Goal: Task Accomplishment & Management: Manage account settings

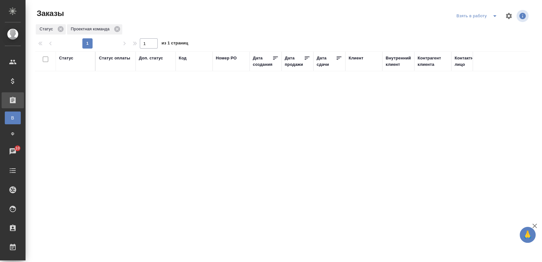
click at [491, 14] on icon "split button" at bounding box center [495, 16] width 8 height 8
click at [472, 26] on li "Мои заказы" at bounding box center [473, 29] width 54 height 10
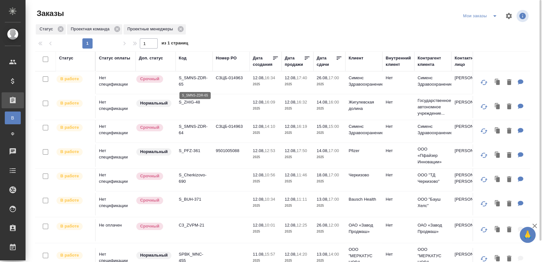
click at [201, 77] on p "S_SMNS-ZDR-65" at bounding box center [194, 81] width 31 height 13
click at [196, 103] on p "S_ZHIG-48" at bounding box center [194, 102] width 31 height 6
click at [197, 127] on p "S_SMNS-ZDR-64" at bounding box center [194, 129] width 31 height 13
click at [196, 150] on p "S_PFZ-361" at bounding box center [194, 151] width 31 height 6
click at [194, 175] on p "S_Cherkizovo-690" at bounding box center [194, 178] width 31 height 13
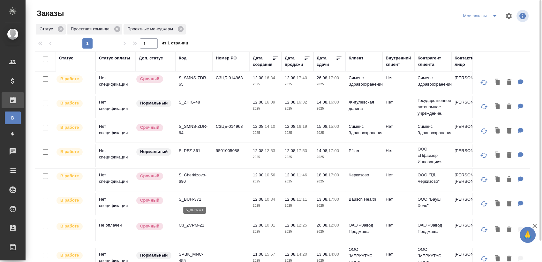
click at [195, 200] on p "S_BUH-371" at bounding box center [194, 199] width 31 height 6
click at [198, 223] on p "C3_ZVPM-21" at bounding box center [194, 225] width 31 height 6
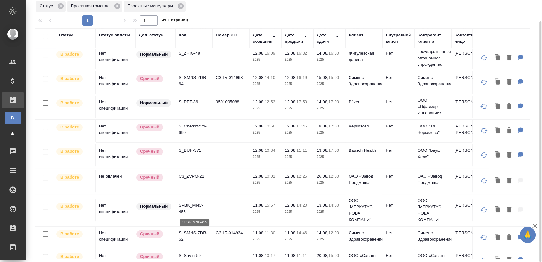
scroll to position [35, 0]
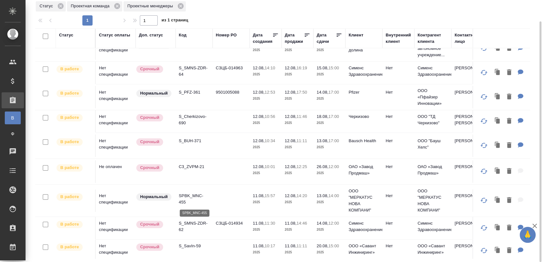
click at [197, 198] on p "SPBK_MNC-455" at bounding box center [194, 199] width 31 height 13
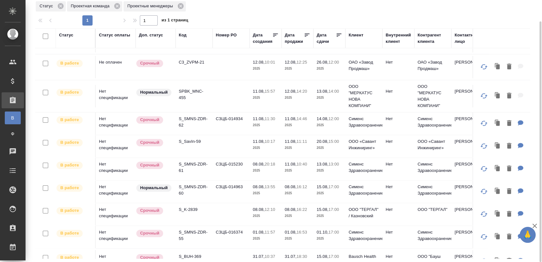
scroll to position [177, 0]
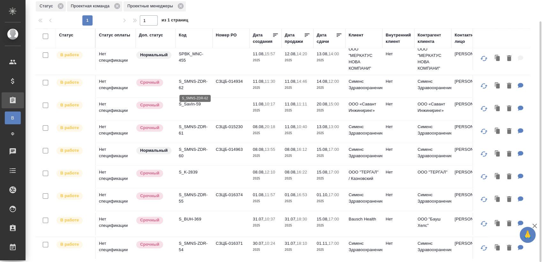
click at [204, 83] on p "S_SMNS-ZDR-62" at bounding box center [194, 84] width 31 height 13
click at [192, 104] on p "S_SavIn-59" at bounding box center [194, 104] width 31 height 6
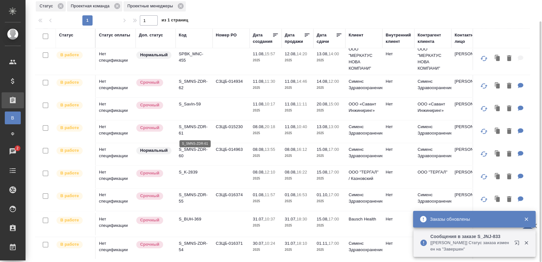
click at [199, 125] on p "S_SMNS-ZDR-61" at bounding box center [194, 130] width 31 height 13
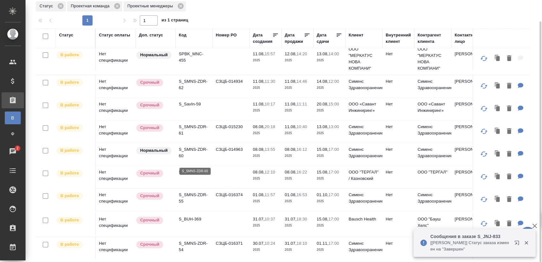
click at [200, 155] on p "S_SMNS-ZDR-60" at bounding box center [194, 152] width 31 height 13
click at [192, 175] on p "S_K-2839" at bounding box center [194, 172] width 31 height 6
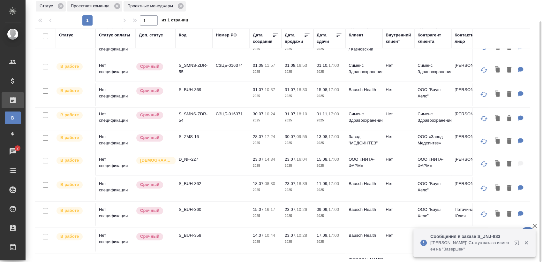
scroll to position [319, 0]
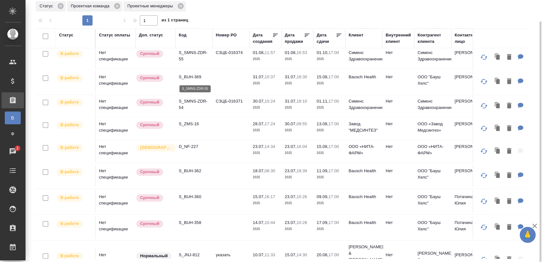
click at [194, 62] on p "S_SMNS-ZDR-55" at bounding box center [194, 56] width 31 height 13
drag, startPoint x: 190, startPoint y: 98, endPoint x: 193, endPoint y: 101, distance: 3.8
click at [190, 80] on p "S_BUH-369" at bounding box center [194, 77] width 31 height 6
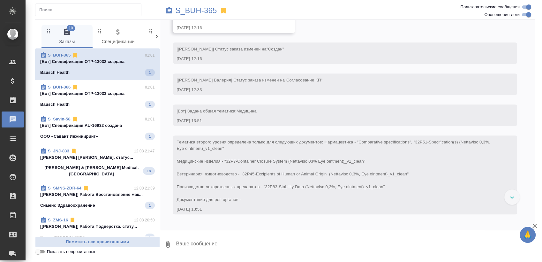
click at [102, 63] on p "[Бот] Спецификация OTP-13032 создана" at bounding box center [97, 61] width 115 height 6
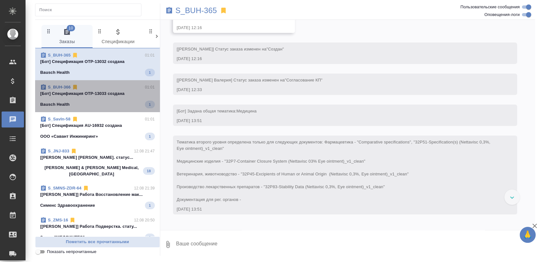
click at [102, 88] on div "S_BUH-366 01:01" at bounding box center [97, 87] width 115 height 6
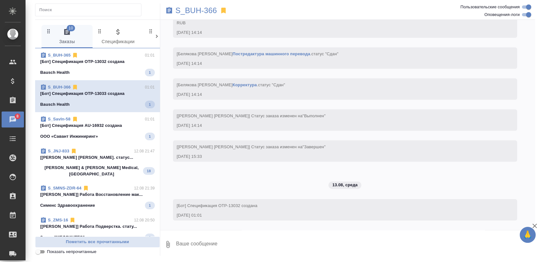
click at [97, 121] on div "S_SavIn-58 01:01" at bounding box center [97, 119] width 115 height 6
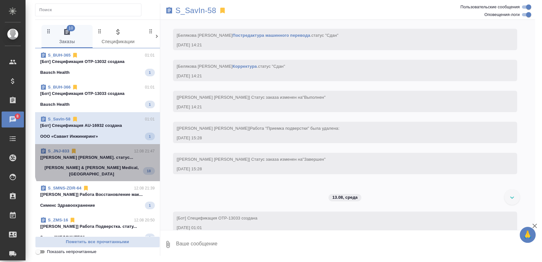
click at [102, 157] on p "[Федотова Ирина] Работа Перевод. статус..." at bounding box center [97, 157] width 115 height 6
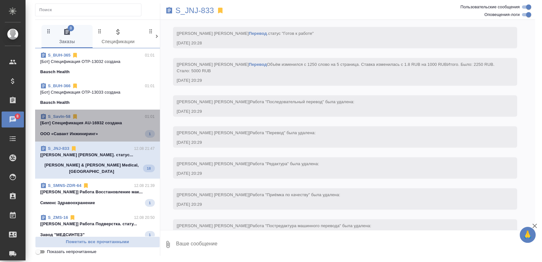
click at [127, 133] on span "S_SavIn-58 01:01 [Бот] Спецификация AU-16932 создана ООО «Савант Инжиниринг» 1" at bounding box center [97, 125] width 115 height 24
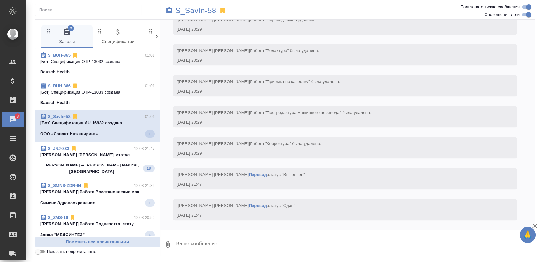
click at [135, 158] on span "S_JNJ-833 12.08 21:47 [Федотова Ирина] Работа Перевод. статус... Johnson & John…" at bounding box center [97, 159] width 115 height 29
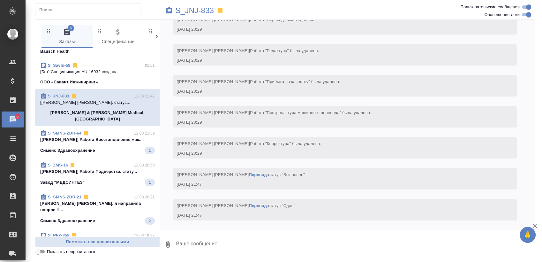
scroll to position [71, 0]
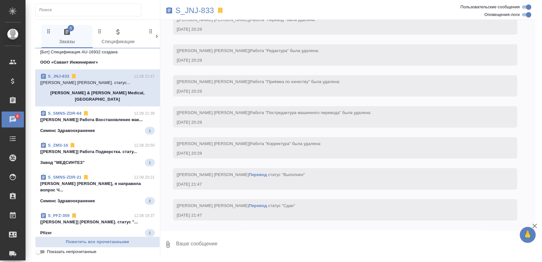
click at [104, 117] on p "[Дзюндзя Нина] Работа Восстановление мак..." at bounding box center [97, 120] width 115 height 6
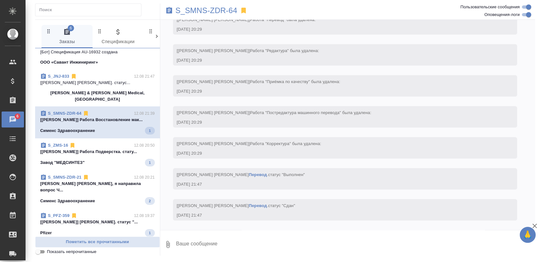
click at [105, 149] on p "[Носкова Анна] Работа Подверстка. стату..." at bounding box center [97, 152] width 115 height 6
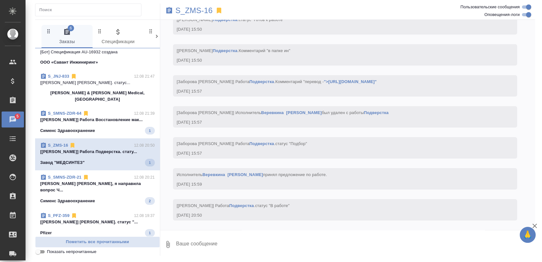
scroll to position [5658, 0]
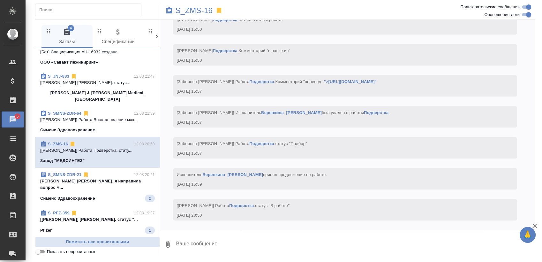
click at [97, 178] on p "Усманова Ольга Оля, я направила вопрос Ч..." at bounding box center [97, 184] width 115 height 13
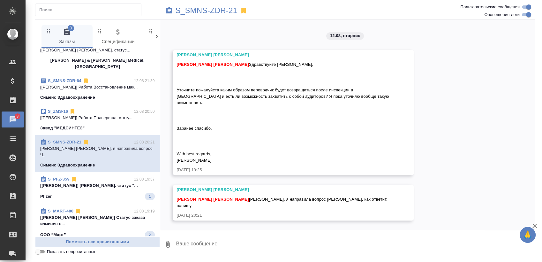
scroll to position [142, 0]
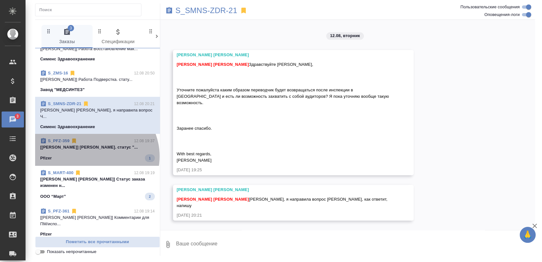
click at [95, 154] on div "Pfizer 1" at bounding box center [97, 158] width 115 height 8
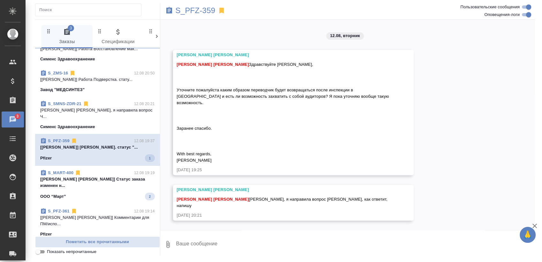
click at [97, 170] on span "S_MART-400 12.08 19:19 [Усманова Ольга] Статус заказа изменен н... ООО “Март” 2" at bounding box center [97, 185] width 115 height 31
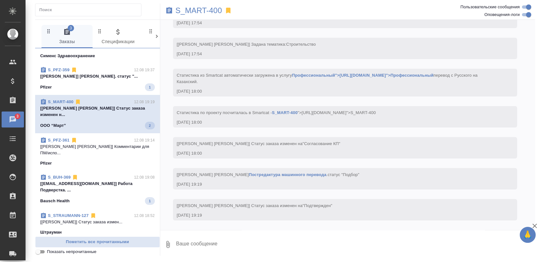
scroll to position [78, 0]
click at [108, 105] on p "[Усманова Ольга] Статус заказа изменен н..." at bounding box center [97, 111] width 115 height 13
click at [106, 180] on p "[kafemulo@gmail.com] Работа Подверстка. ..." at bounding box center [97, 186] width 115 height 13
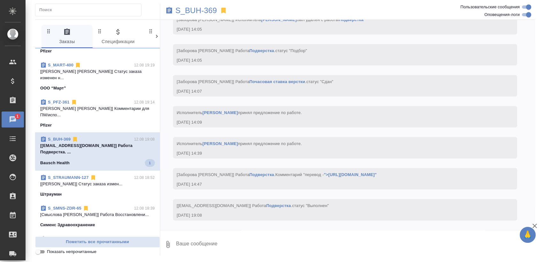
scroll to position [213, 0]
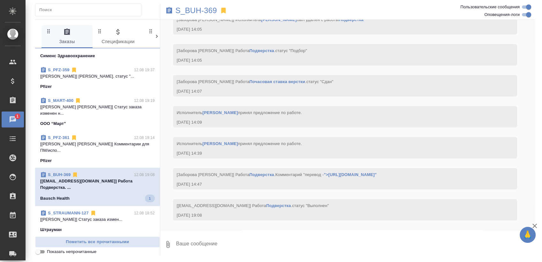
click at [108, 178] on p "[kafemulo@gmail.com] Работа Подверстка. ..." at bounding box center [97, 184] width 115 height 13
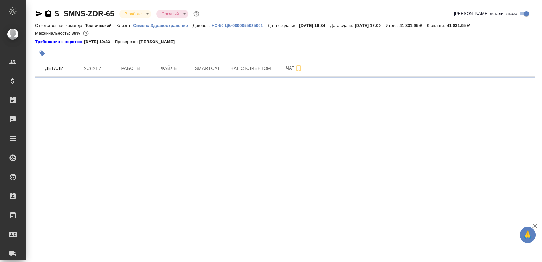
select select "RU"
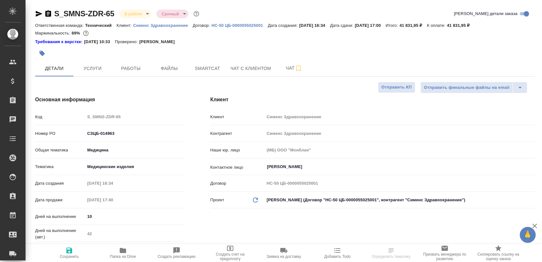
type textarea "x"
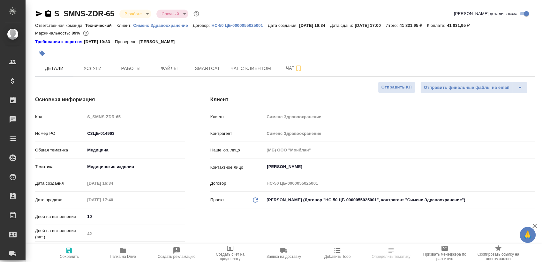
type textarea "x"
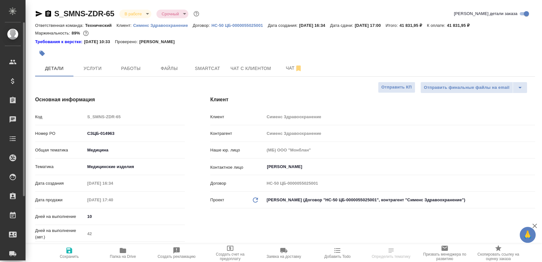
type textarea "x"
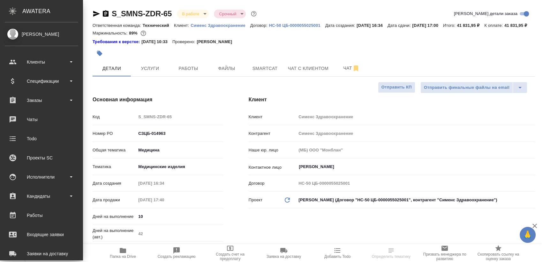
type textarea "x"
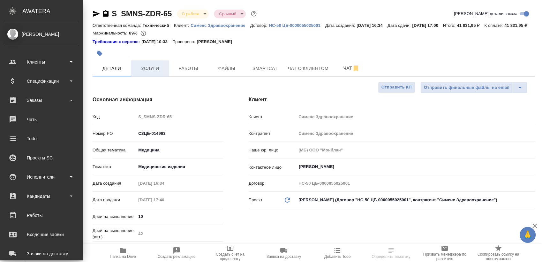
type textarea "x"
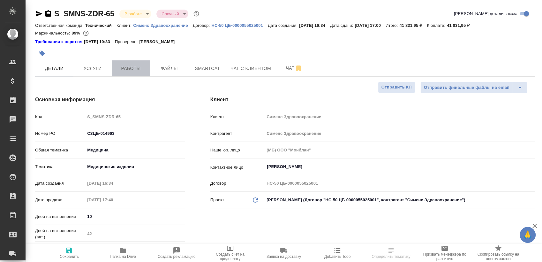
click at [129, 65] on span "Работы" at bounding box center [131, 69] width 31 height 8
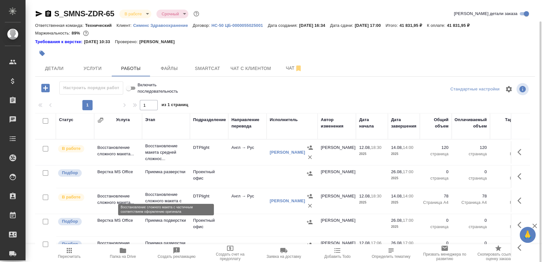
scroll to position [11, 0]
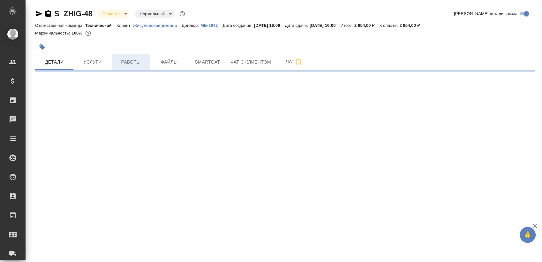
click at [122, 59] on span "Работы" at bounding box center [131, 62] width 31 height 8
select select "RU"
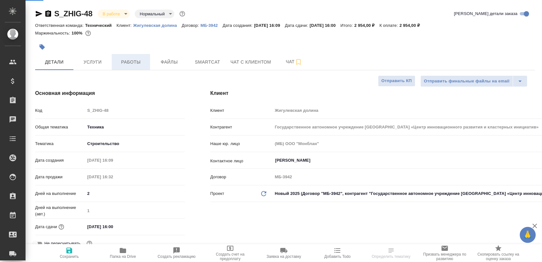
type textarea "x"
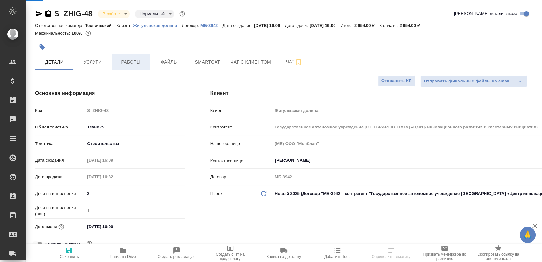
type textarea "x"
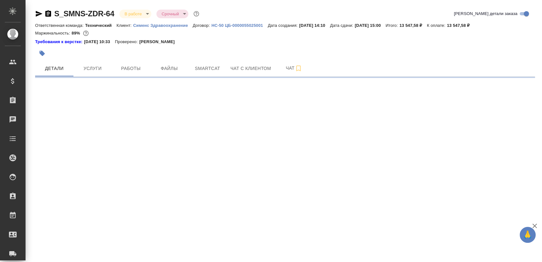
select select "RU"
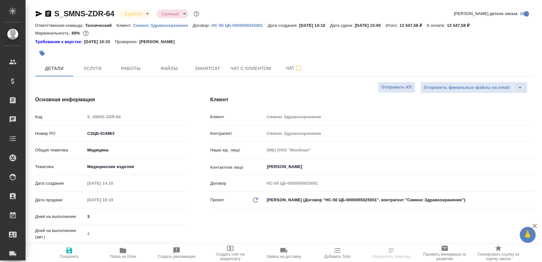
type textarea "x"
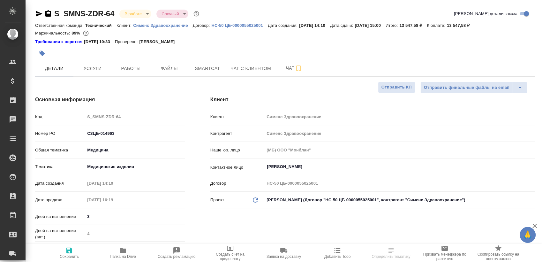
type textarea "x"
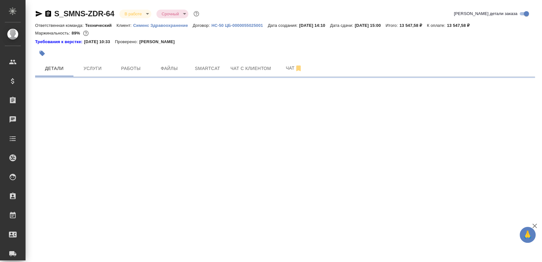
select select "RU"
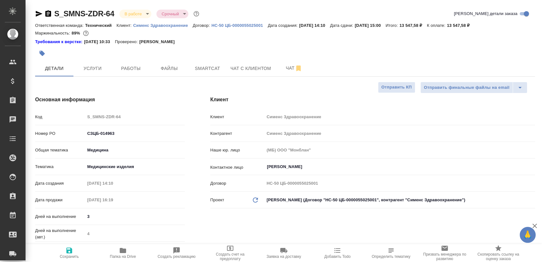
type textarea "x"
click at [137, 72] on span "Работы" at bounding box center [131, 69] width 31 height 8
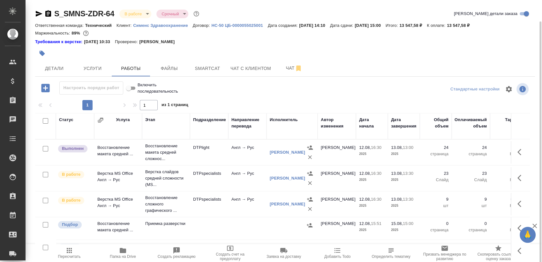
scroll to position [11, 0]
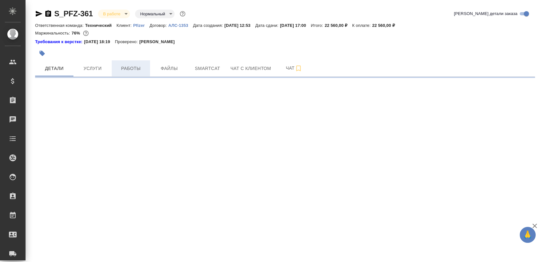
click at [128, 62] on button "Работы" at bounding box center [131, 68] width 38 height 16
select select "RU"
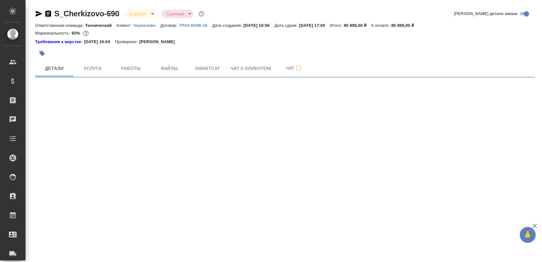
select select "RU"
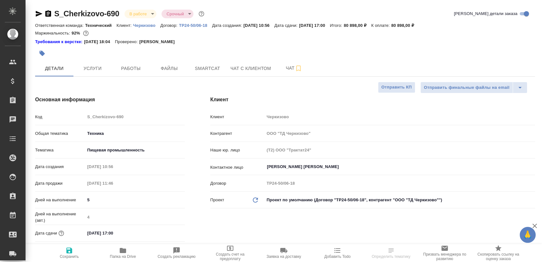
type textarea "x"
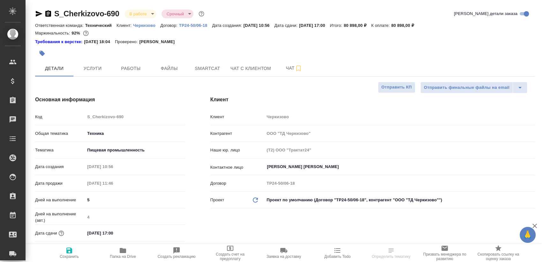
type textarea "x"
click at [134, 69] on span "Работы" at bounding box center [131, 69] width 31 height 8
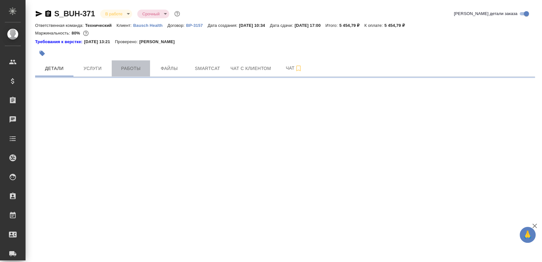
click at [130, 68] on span "Работы" at bounding box center [131, 69] width 31 height 8
select select "RU"
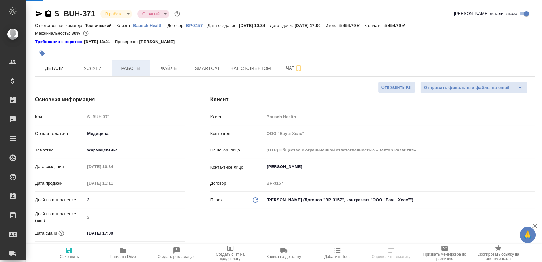
type textarea "x"
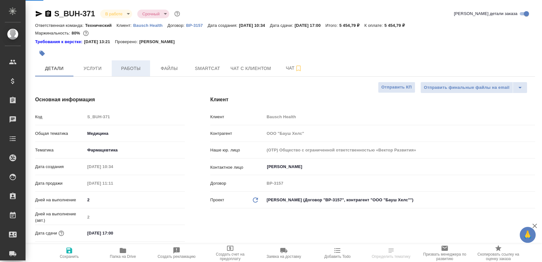
type textarea "x"
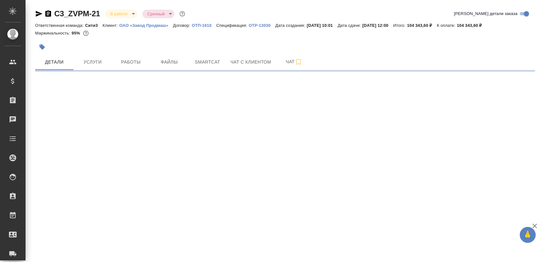
select select "RU"
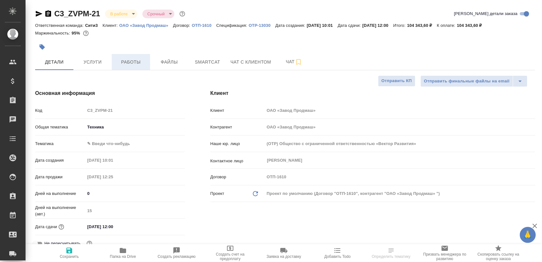
drag, startPoint x: 143, startPoint y: 71, endPoint x: 141, endPoint y: 68, distance: 4.3
type textarea "x"
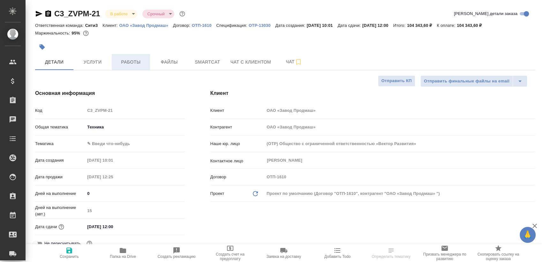
click at [141, 68] on button "Работы" at bounding box center [131, 62] width 38 height 16
type textarea "x"
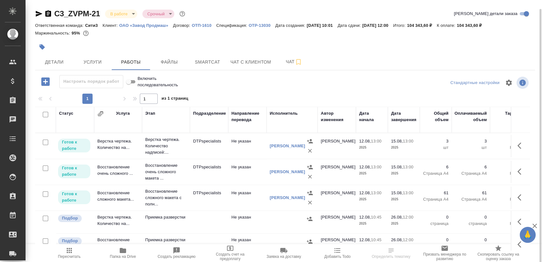
scroll to position [4, 0]
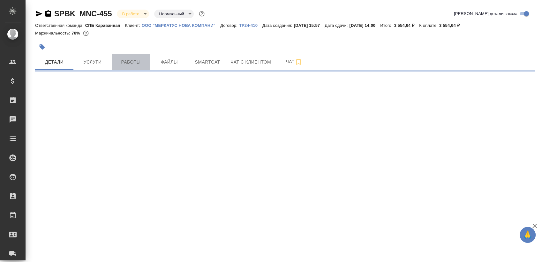
click at [119, 65] on span "Работы" at bounding box center [131, 62] width 31 height 8
select select "RU"
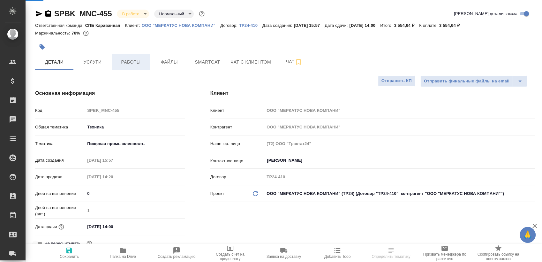
type textarea "x"
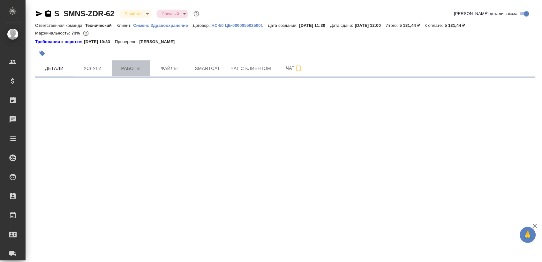
click at [138, 61] on button "Работы" at bounding box center [131, 68] width 38 height 16
select select "RU"
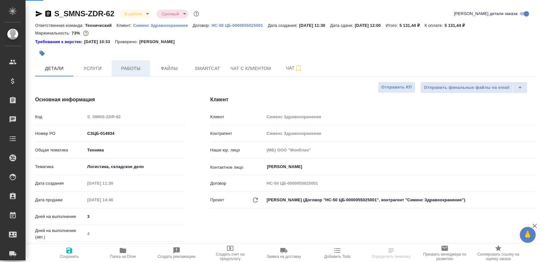
type textarea "x"
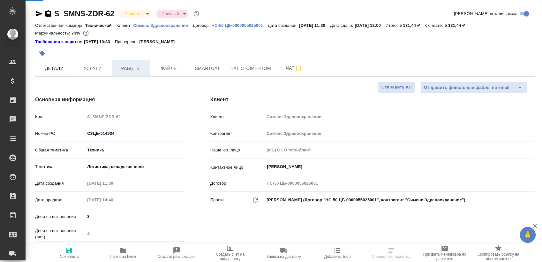
type textarea "x"
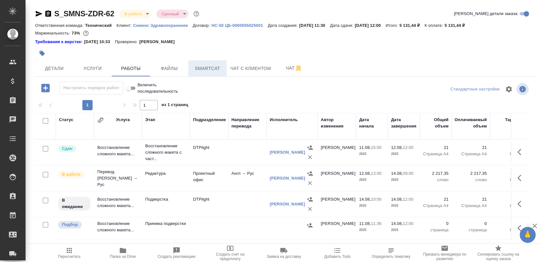
click at [207, 69] on span "Smartcat" at bounding box center [207, 69] width 31 height 8
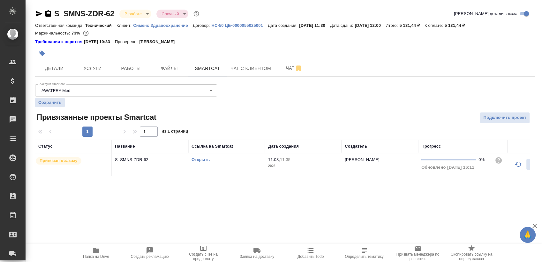
click at [201, 160] on link "Открыть" at bounding box center [201, 159] width 18 height 5
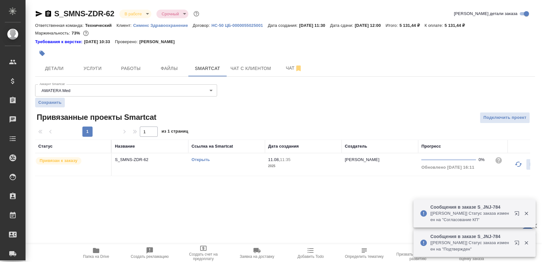
click at [201, 160] on link "Открыть" at bounding box center [201, 159] width 18 height 5
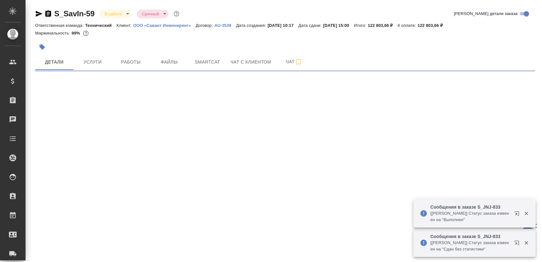
select select "RU"
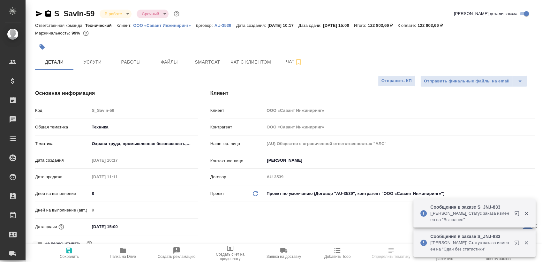
type textarea "x"
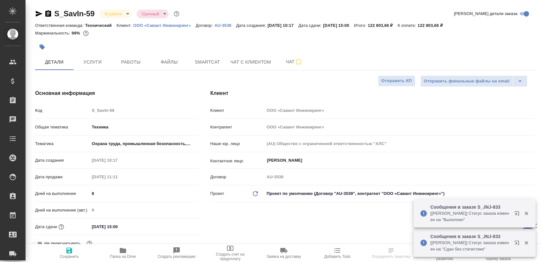
type textarea "x"
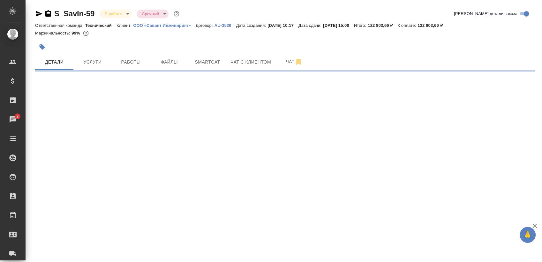
select select "RU"
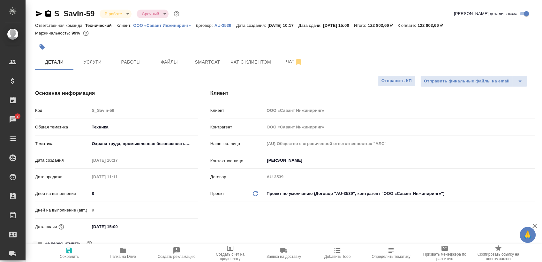
type textarea "x"
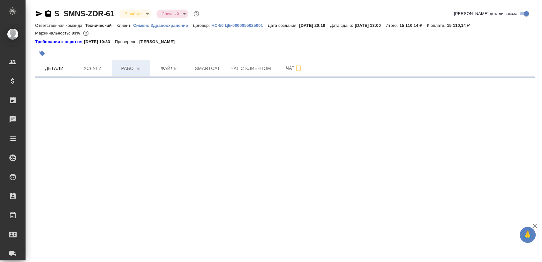
click at [133, 65] on span "Работы" at bounding box center [131, 69] width 31 height 8
select select "RU"
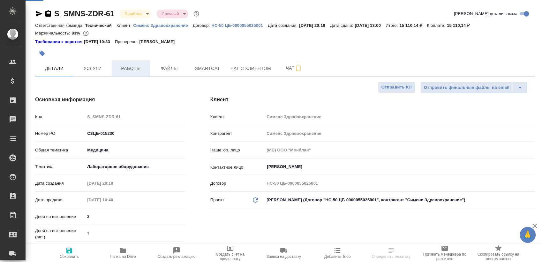
type textarea "x"
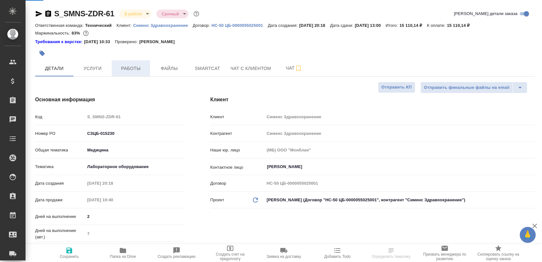
type textarea "x"
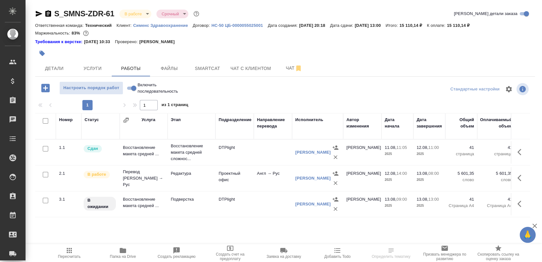
scroll to position [11, 0]
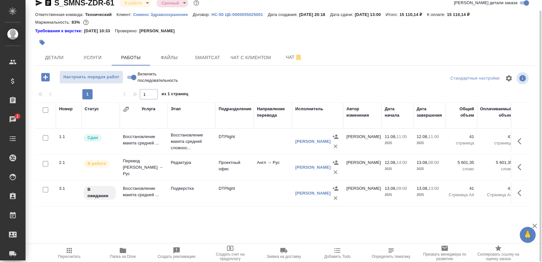
click at [124, 257] on span "Папка на Drive" at bounding box center [123, 256] width 26 height 4
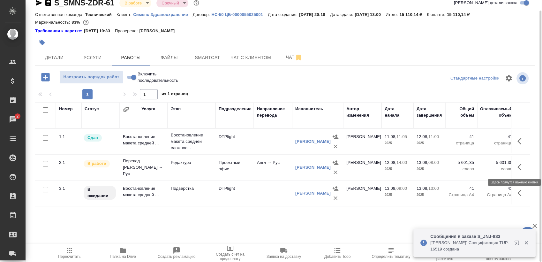
click at [522, 171] on button "button" at bounding box center [521, 166] width 15 height 15
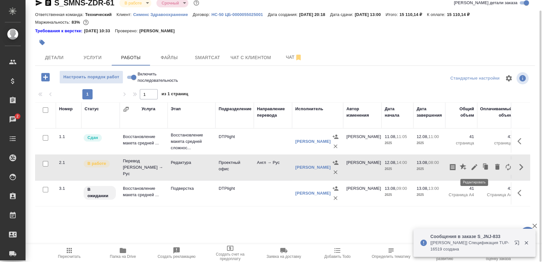
click at [476, 166] on icon "button" at bounding box center [475, 167] width 8 height 8
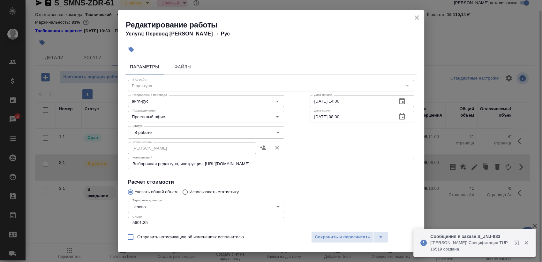
click at [150, 135] on body "🙏 .cls-1 fill:#fff; AWATERA Sergeeva Anastasia Клиенты Спецификации Заказы 2 Ча…" at bounding box center [271, 131] width 542 height 262
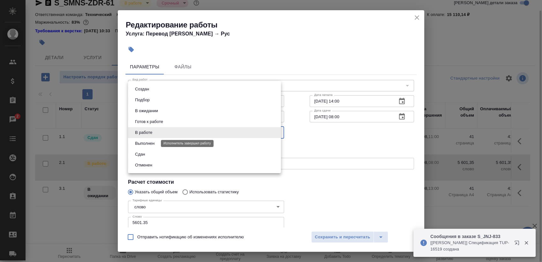
click at [153, 145] on button "Выполнен" at bounding box center [144, 143] width 23 height 7
type input "completed"
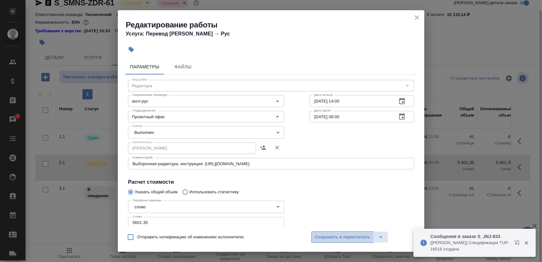
click at [333, 234] on span "Сохранить и пересчитать" at bounding box center [343, 237] width 56 height 7
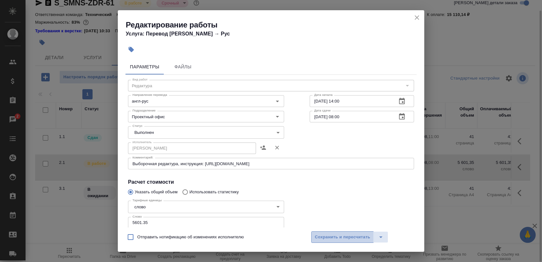
click at [330, 237] on span "Сохранить и пересчитать" at bounding box center [343, 237] width 56 height 7
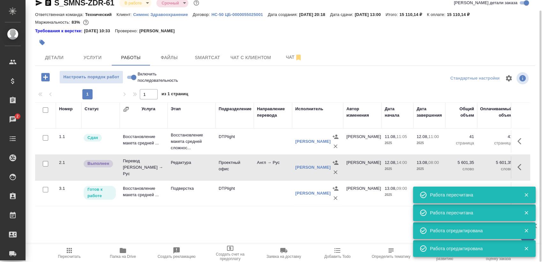
click at [528, 193] on icon "button" at bounding box center [527, 195] width 4 height 4
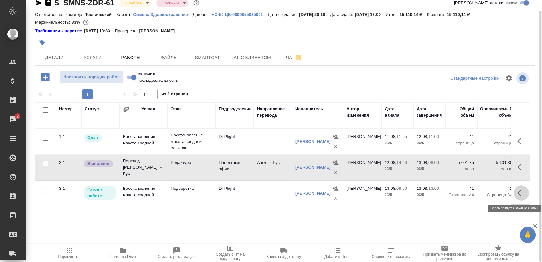
click at [517, 194] on button "button" at bounding box center [521, 192] width 15 height 15
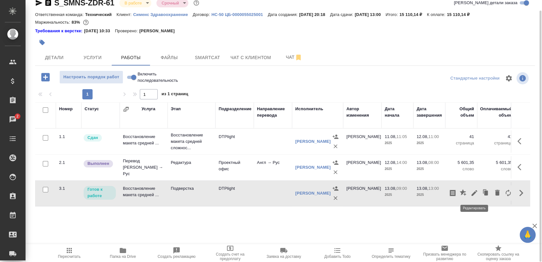
click at [476, 193] on icon "button" at bounding box center [475, 193] width 8 height 8
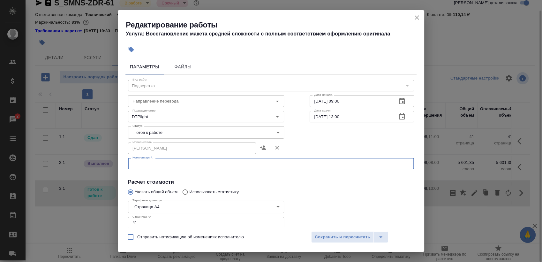
click at [165, 165] on textarea at bounding box center [271, 163] width 277 height 5
type textarea "в папке ин"
click at [337, 235] on span "Сохранить и пересчитать" at bounding box center [343, 237] width 56 height 7
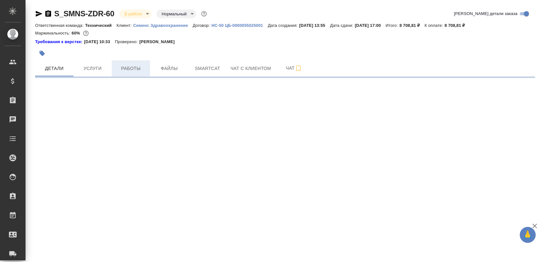
click at [140, 66] on span "Работы" at bounding box center [131, 69] width 31 height 8
select select "RU"
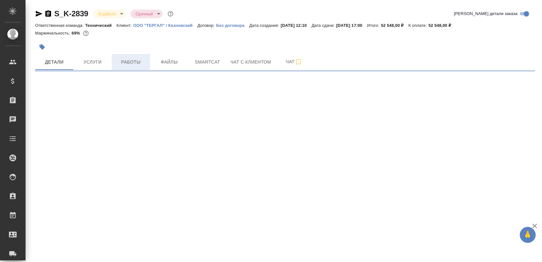
click at [126, 68] on button "Работы" at bounding box center [131, 62] width 38 height 16
select select "RU"
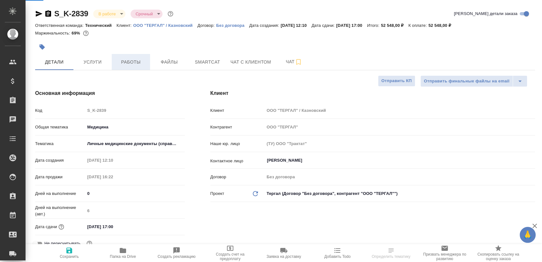
type textarea "x"
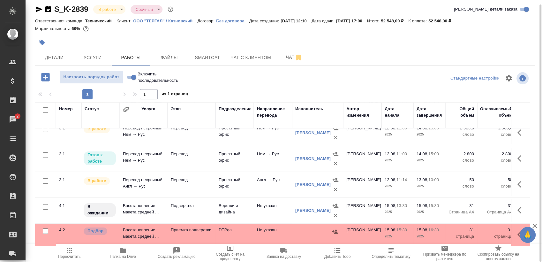
scroll to position [72, 0]
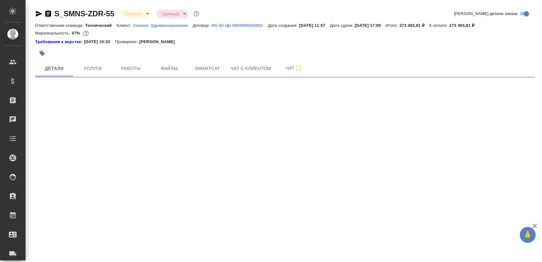
select select "RU"
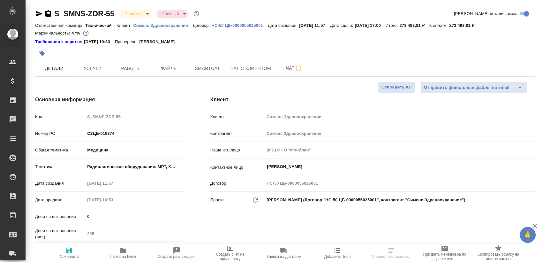
type textarea "x"
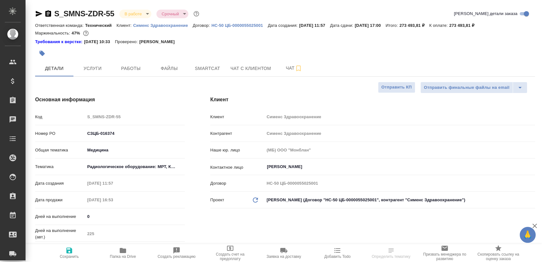
type textarea "x"
click at [123, 66] on span "Работы" at bounding box center [131, 69] width 31 height 8
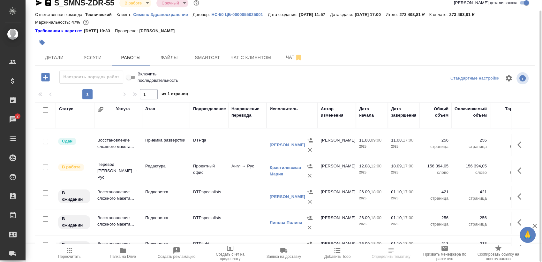
scroll to position [153, 0]
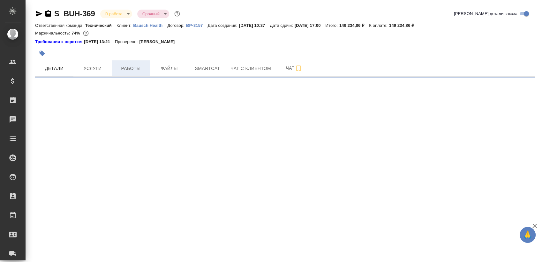
click at [142, 65] on span "Работы" at bounding box center [131, 69] width 31 height 8
select select "RU"
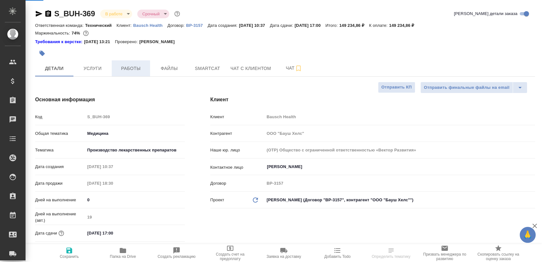
type textarea "x"
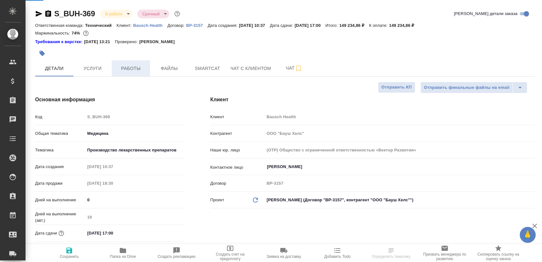
type textarea "x"
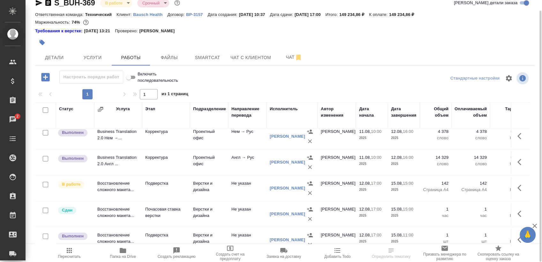
scroll to position [135, 0]
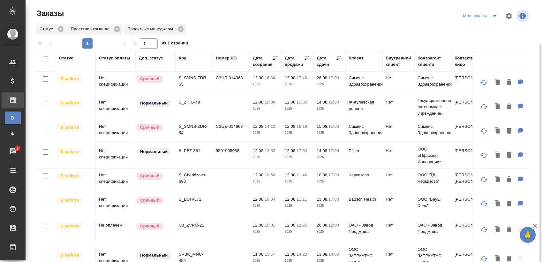
scroll to position [319, 0]
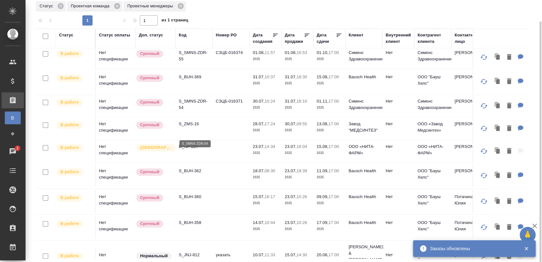
click at [199, 111] on p "S_SMNS-ZDR-54" at bounding box center [194, 104] width 31 height 13
drag, startPoint x: 186, startPoint y: 149, endPoint x: 242, endPoint y: 146, distance: 55.7
click at [186, 127] on p "S_ZMS-16" at bounding box center [194, 124] width 31 height 6
click at [194, 150] on p "D_NF-227" at bounding box center [194, 146] width 31 height 6
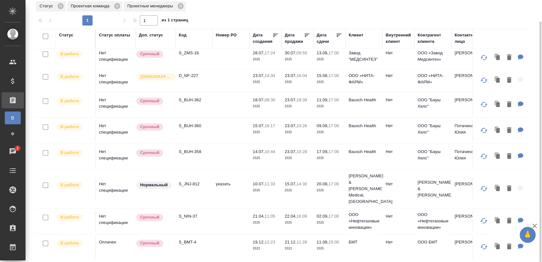
scroll to position [416, 0]
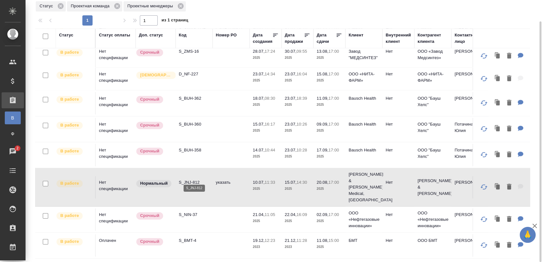
click at [196, 179] on p "S_JNJ-812" at bounding box center [194, 182] width 31 height 6
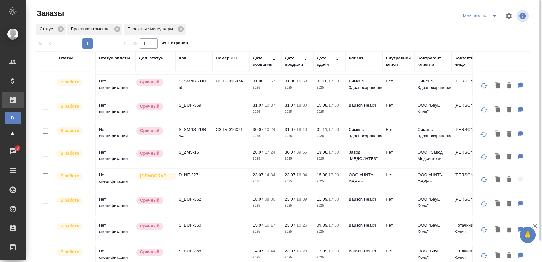
scroll to position [238, 0]
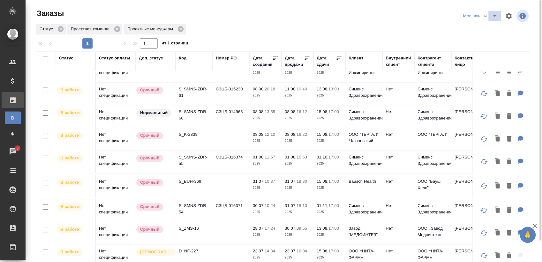
click at [492, 17] on icon "split button" at bounding box center [495, 16] width 8 height 8
click at [476, 27] on li "Взять в работу" at bounding box center [482, 29] width 54 height 10
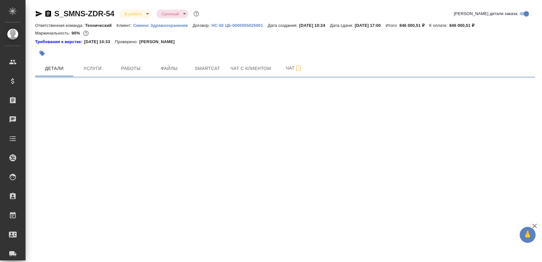
select select "RU"
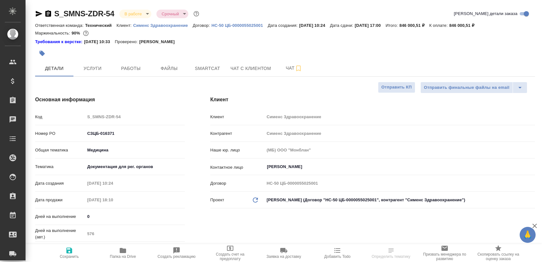
type textarea "x"
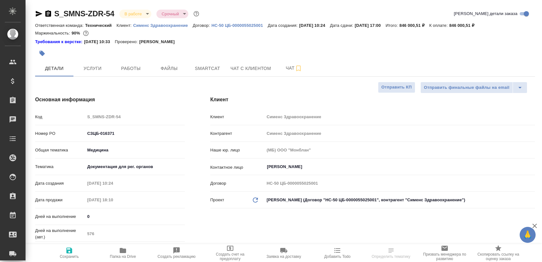
type textarea "x"
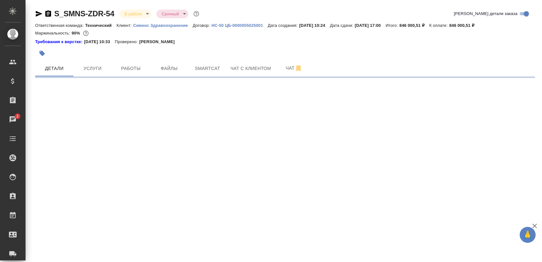
select select "RU"
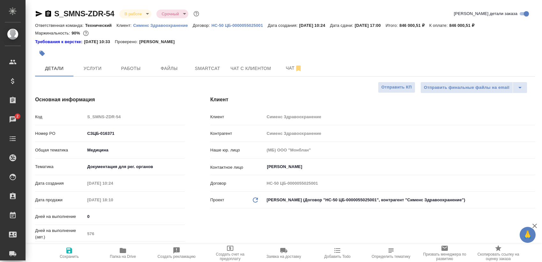
type textarea "x"
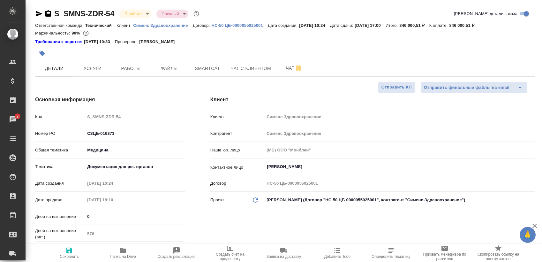
type textarea "x"
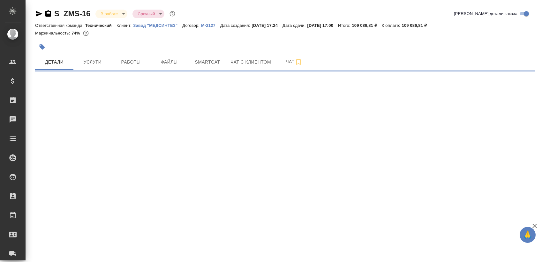
select select "RU"
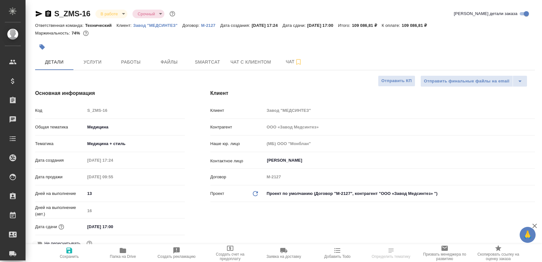
type textarea "x"
type input "ООО «Завод Медсинтез»"
type textarea "x"
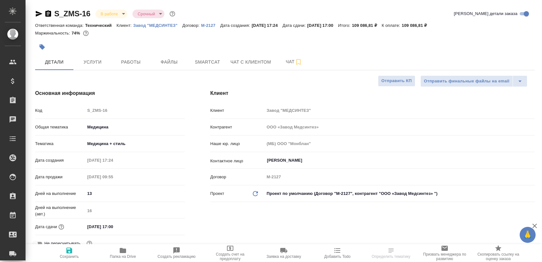
type textarea "x"
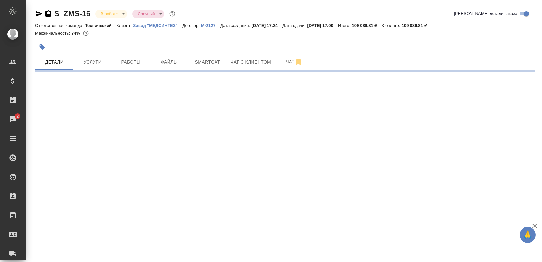
select select "RU"
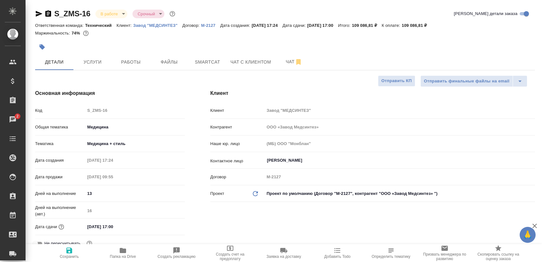
type textarea "x"
type input "ООО «Завод Медсинтез»"
type textarea "x"
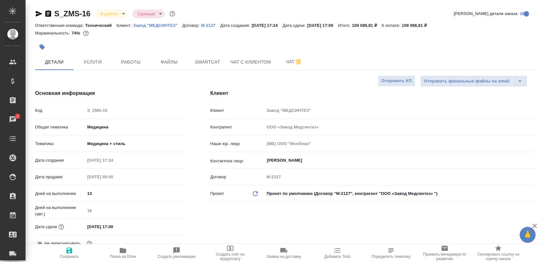
type textarea "x"
click at [137, 62] on span "Работы" at bounding box center [131, 62] width 31 height 8
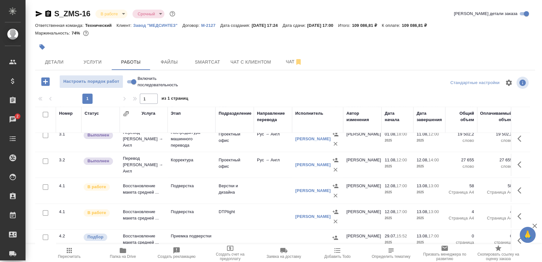
scroll to position [92, 0]
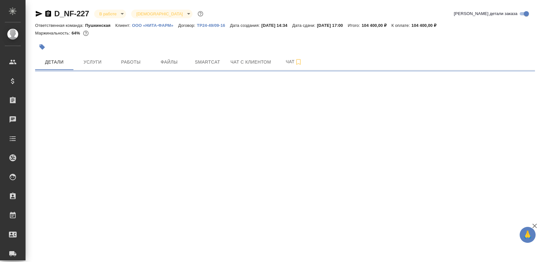
select select "RU"
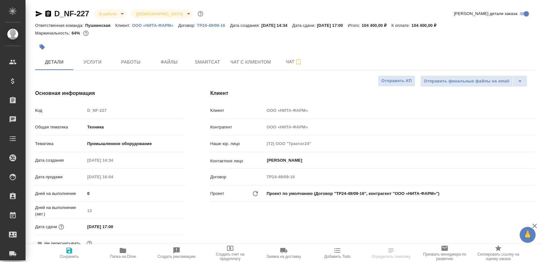
type textarea "x"
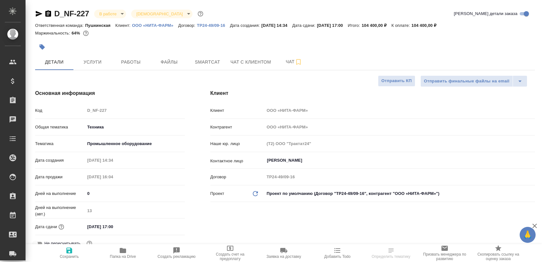
type textarea "x"
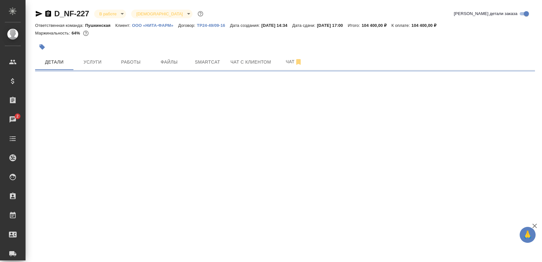
select select "RU"
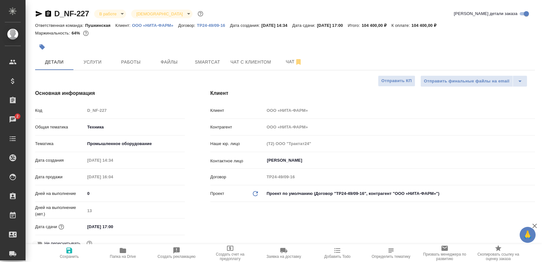
type textarea "x"
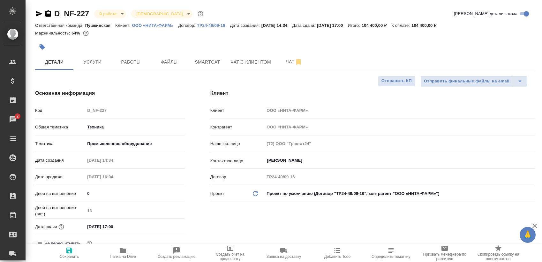
type textarea "x"
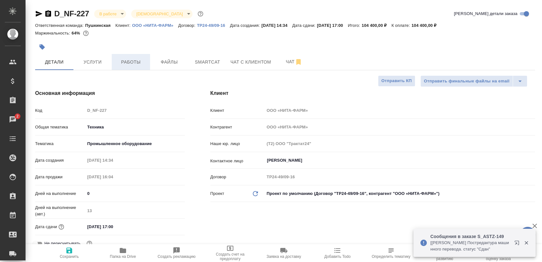
click at [123, 58] on span "Работы" at bounding box center [131, 62] width 31 height 8
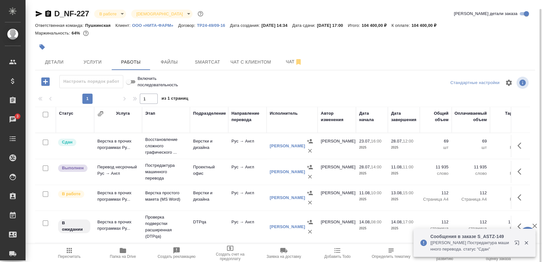
scroll to position [4, 0]
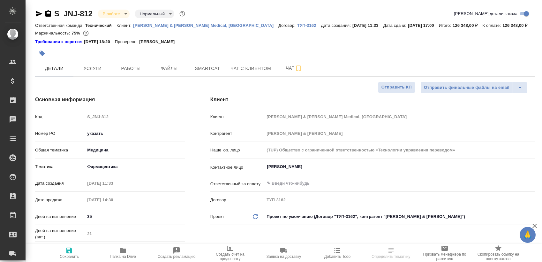
select select "RU"
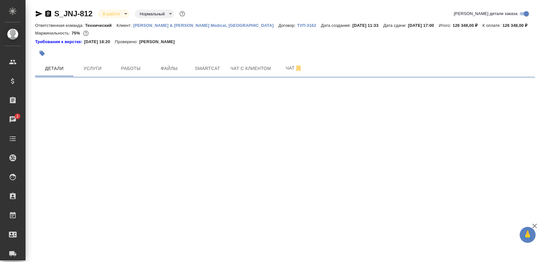
select select "RU"
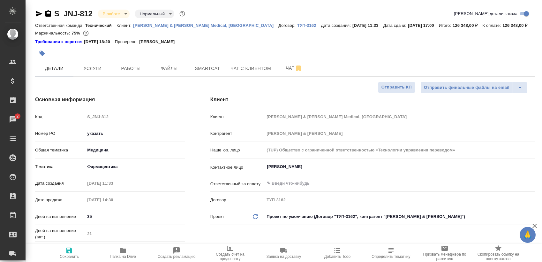
type textarea "x"
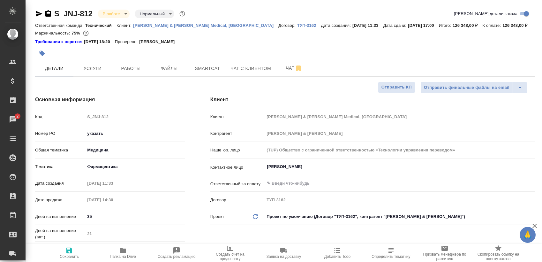
type textarea "x"
click at [136, 75] on button "Работы" at bounding box center [131, 68] width 38 height 16
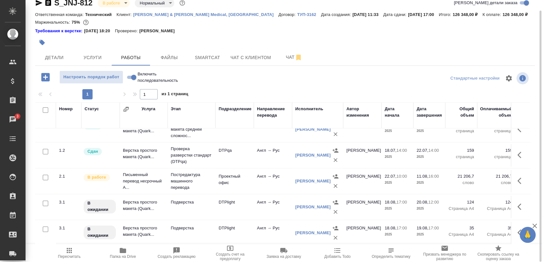
scroll to position [43, 0]
